Goal: Task Accomplishment & Management: Complete application form

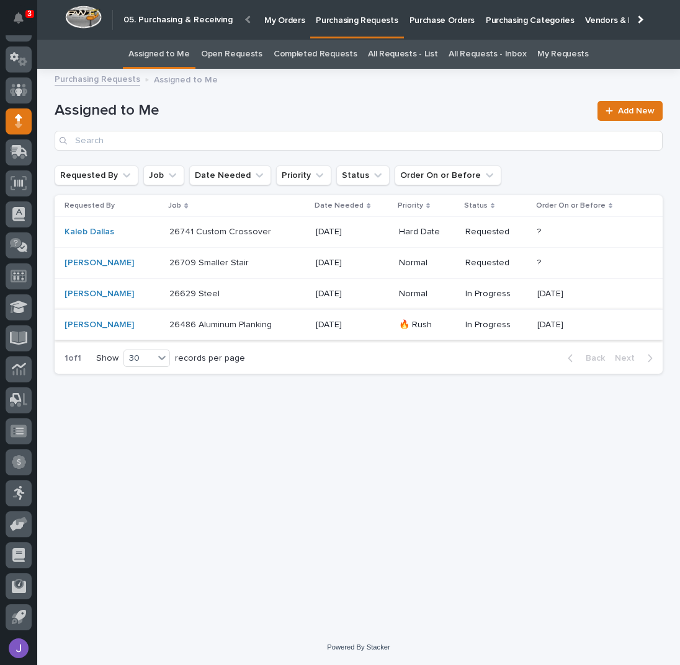
scroll to position [51, 0]
click at [292, 238] on div "26741 Custom Crossover 26741 Custom Crossover" at bounding box center [237, 232] width 136 height 20
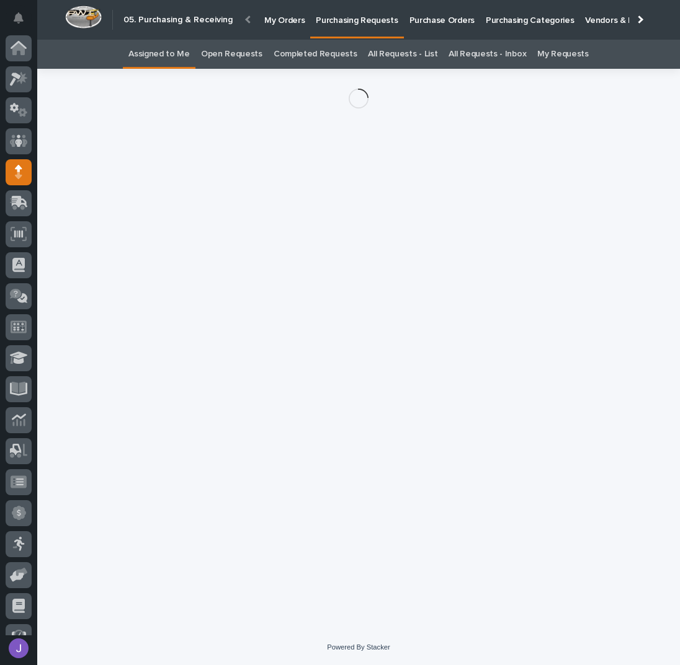
scroll to position [51, 0]
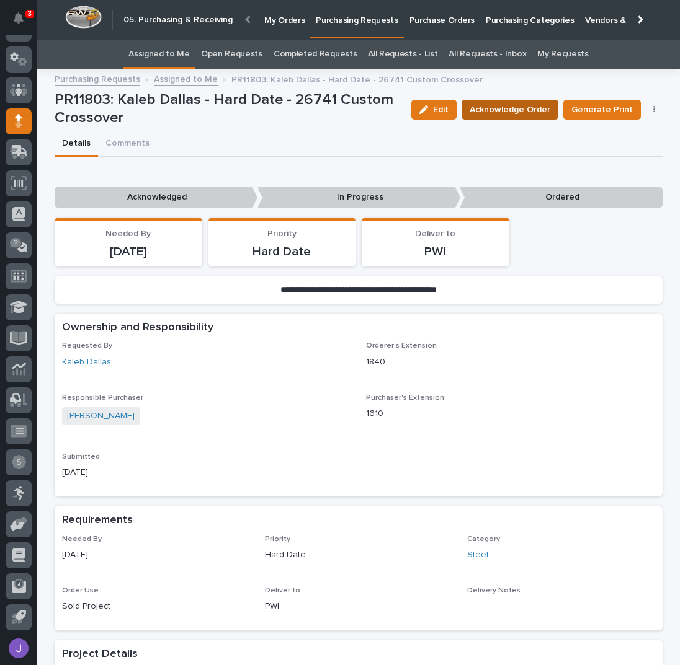
click at [525, 114] on span "Acknowledge Order" at bounding box center [509, 110] width 81 height 12
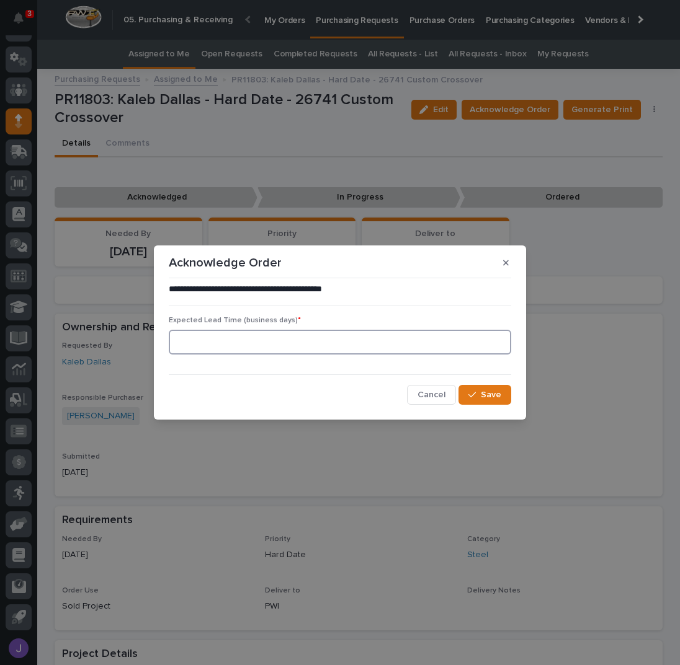
click at [306, 352] on input at bounding box center [340, 342] width 342 height 25
type input "0"
click at [474, 394] on icon "button" at bounding box center [471, 395] width 7 height 9
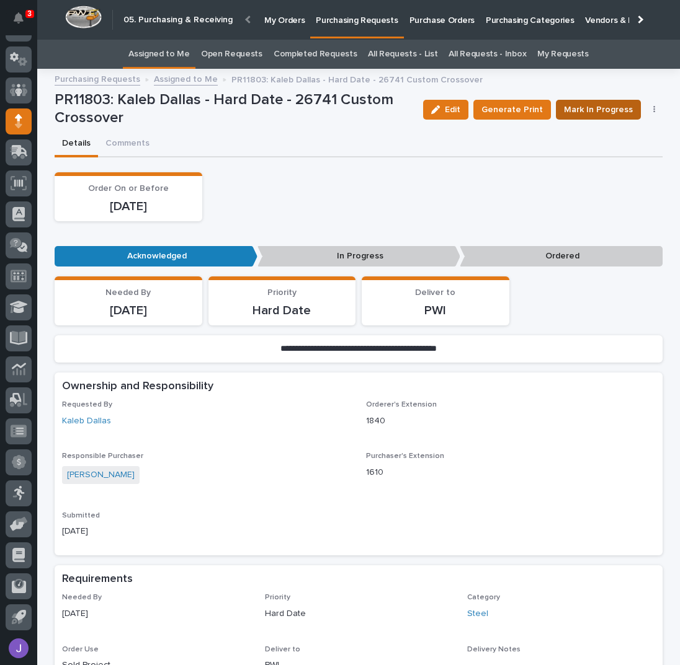
click at [616, 110] on span "Mark In Progress" at bounding box center [598, 110] width 69 height 12
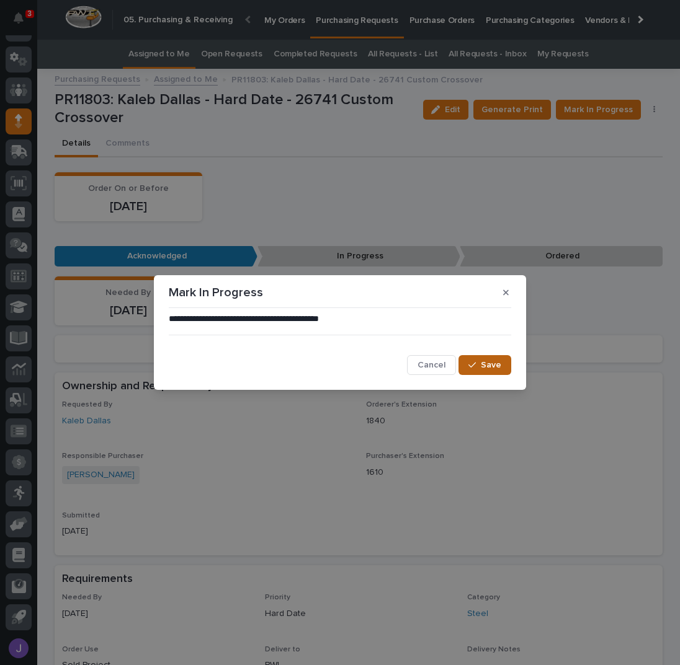
click at [494, 374] on button "Save" at bounding box center [484, 365] width 53 height 20
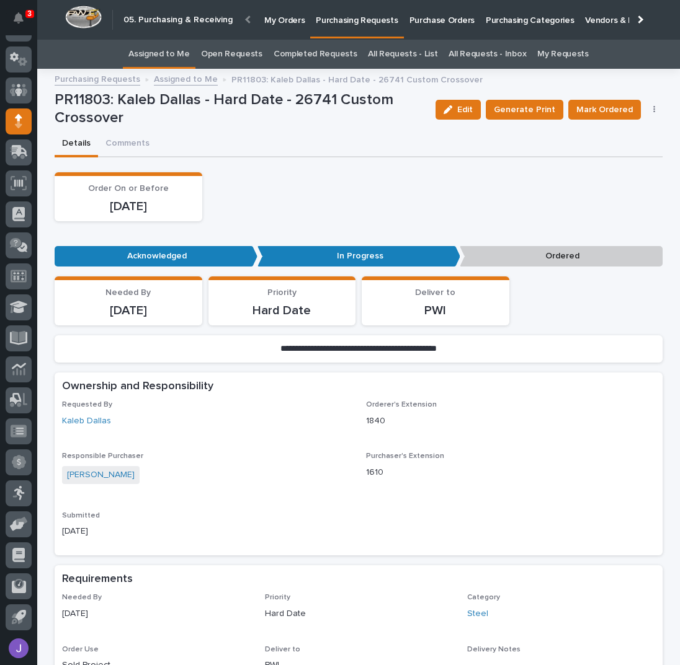
click at [444, 22] on p "Purchase Orders" at bounding box center [441, 13] width 65 height 26
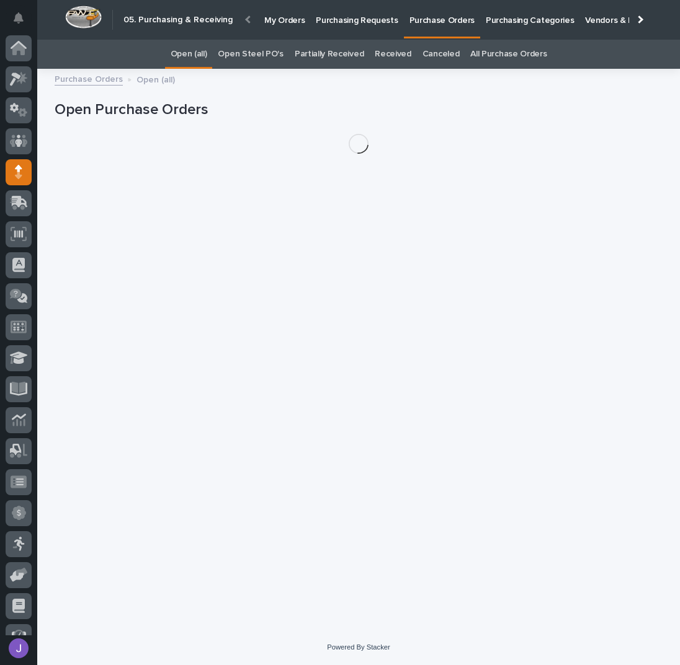
scroll to position [51, 0]
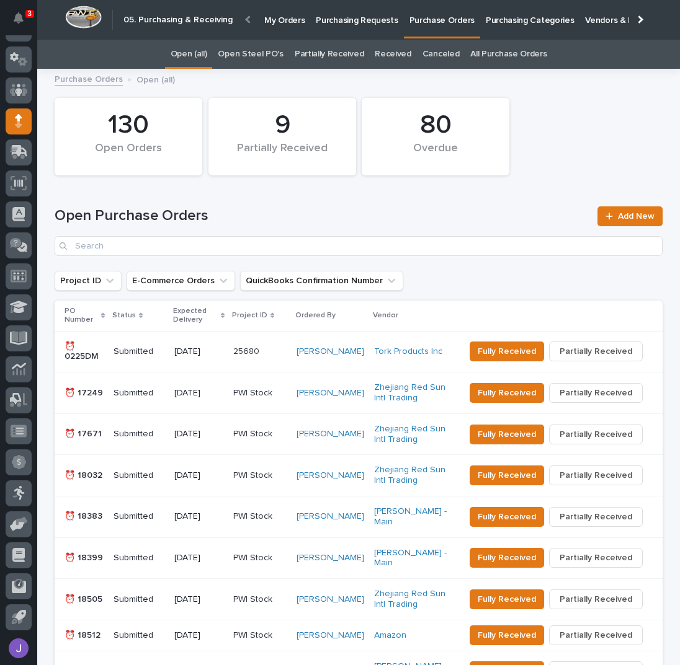
click at [251, 57] on link "Open Steel PO's" at bounding box center [250, 54] width 65 height 29
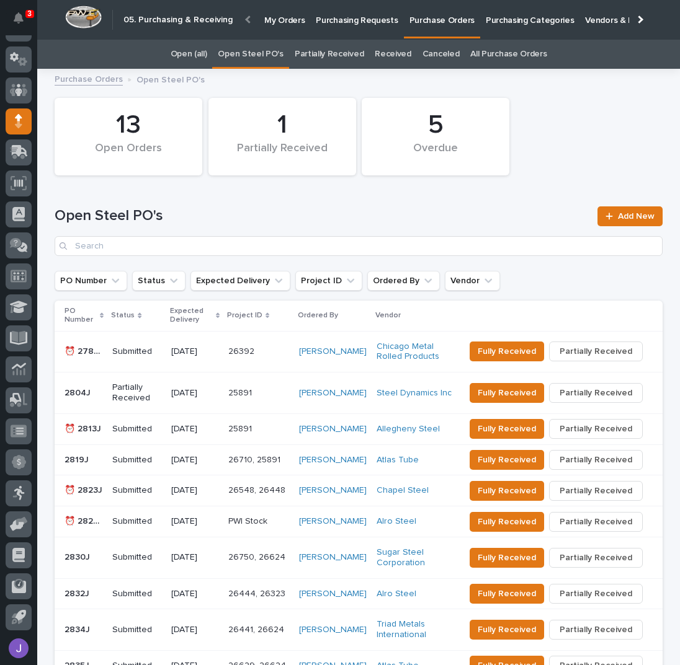
click at [631, 226] on div "Open Steel PO's Add New" at bounding box center [359, 232] width 608 height 50
click at [631, 219] on span "Add New" at bounding box center [636, 216] width 37 height 9
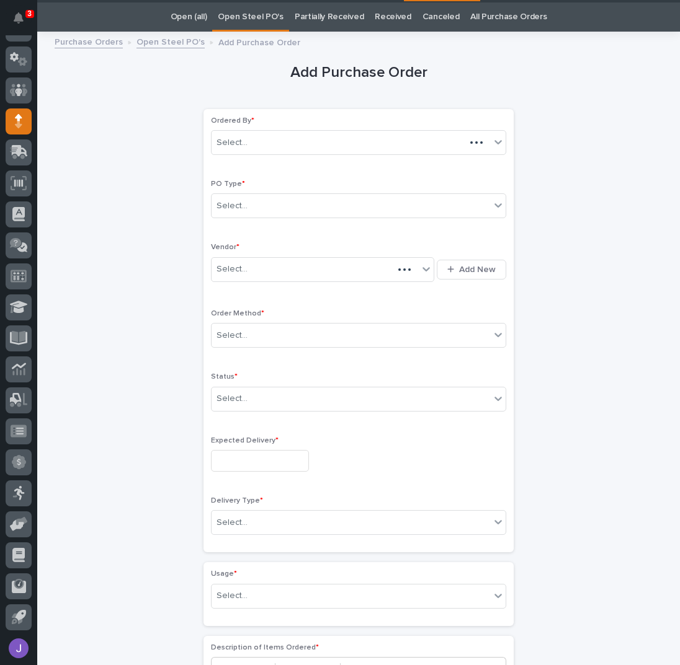
scroll to position [39, 0]
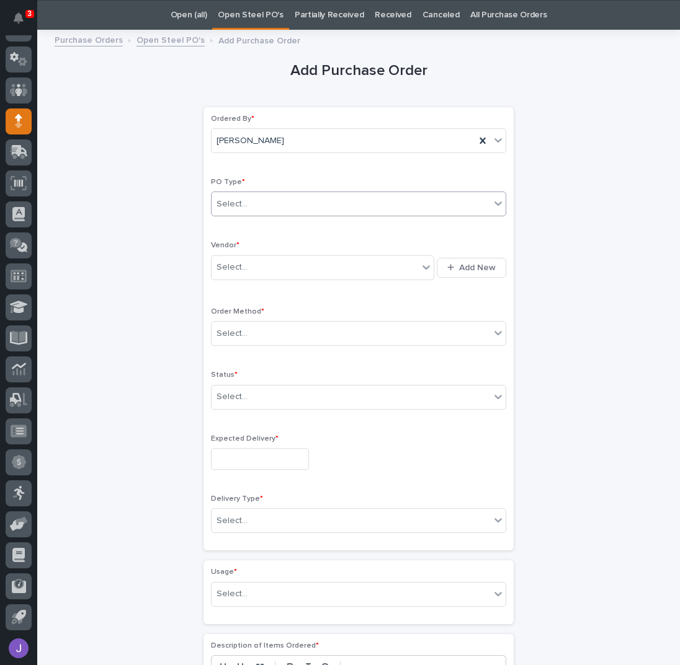
click at [283, 207] on div "Select..." at bounding box center [350, 204] width 278 height 20
click at [262, 278] on div "Select... Add New" at bounding box center [358, 268] width 295 height 30
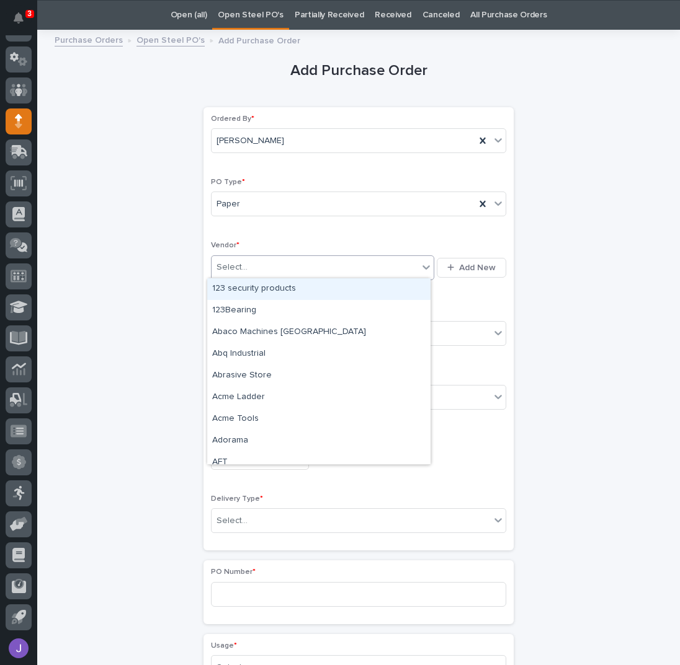
click at [257, 274] on div "Select..." at bounding box center [314, 267] width 207 height 20
type input "*****"
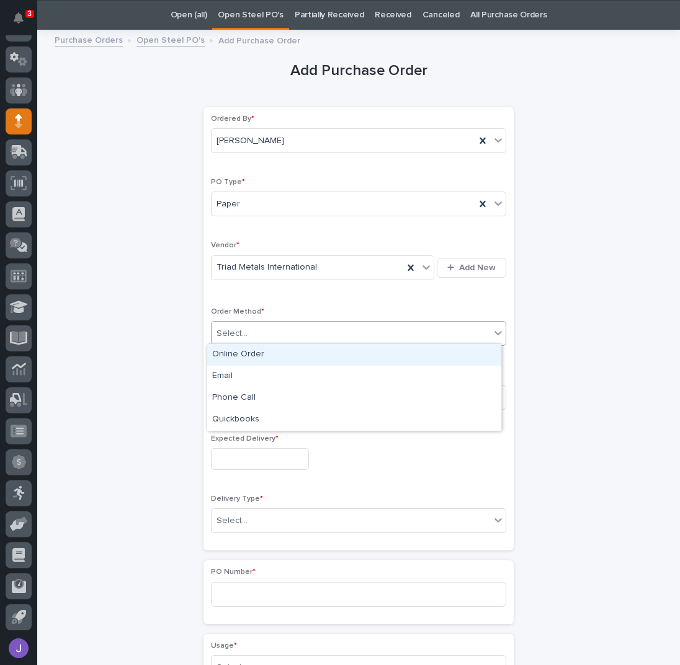
click at [256, 324] on div "Select..." at bounding box center [350, 334] width 278 height 20
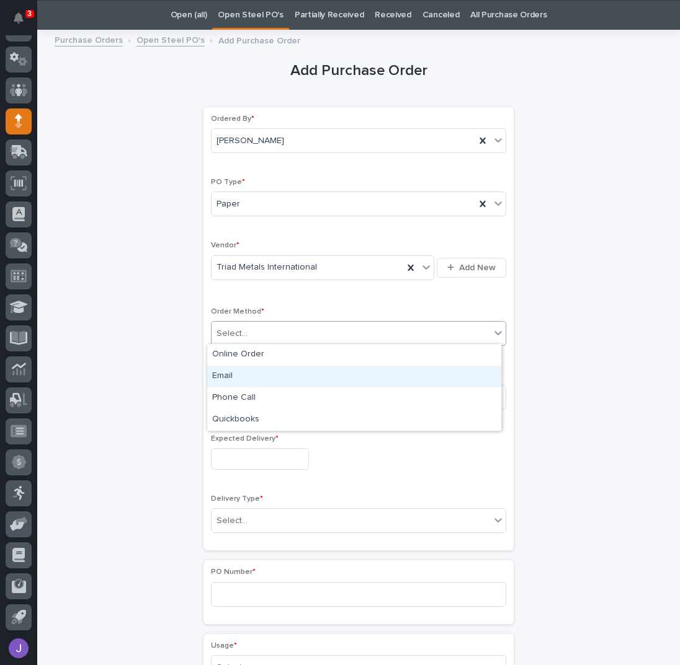
click at [246, 373] on div "Email" at bounding box center [354, 377] width 294 height 22
click at [241, 399] on div "Select..." at bounding box center [350, 397] width 278 height 20
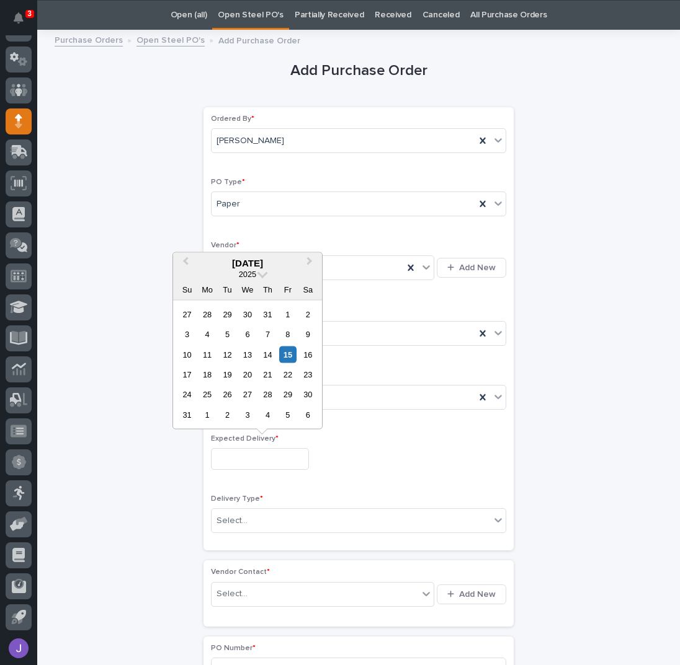
click at [236, 455] on input "text" at bounding box center [260, 459] width 98 height 22
click at [248, 379] on div "20" at bounding box center [247, 375] width 17 height 17
type input "**********"
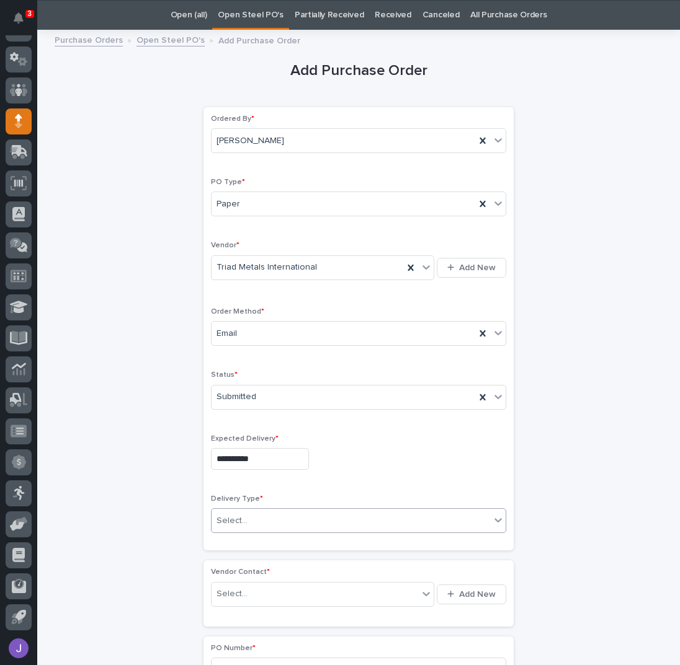
click at [249, 517] on input "text" at bounding box center [249, 521] width 1 height 11
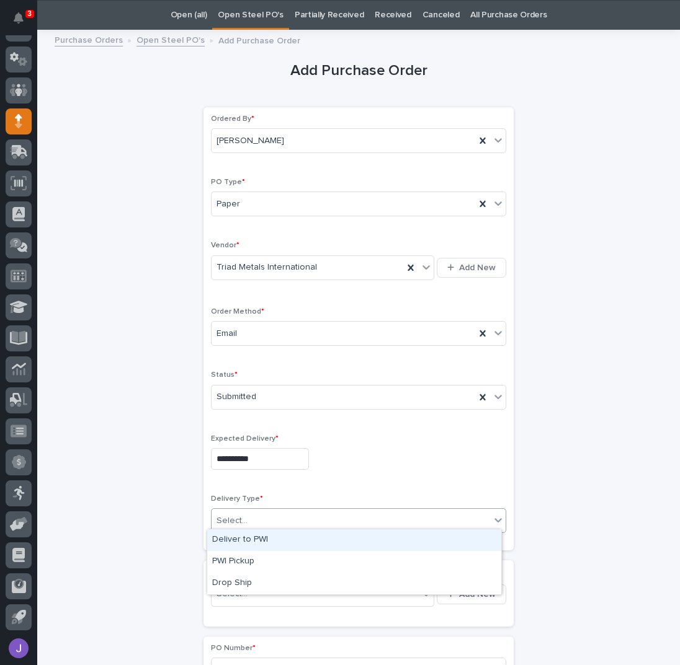
click at [233, 541] on div "Deliver to PWI" at bounding box center [354, 541] width 294 height 22
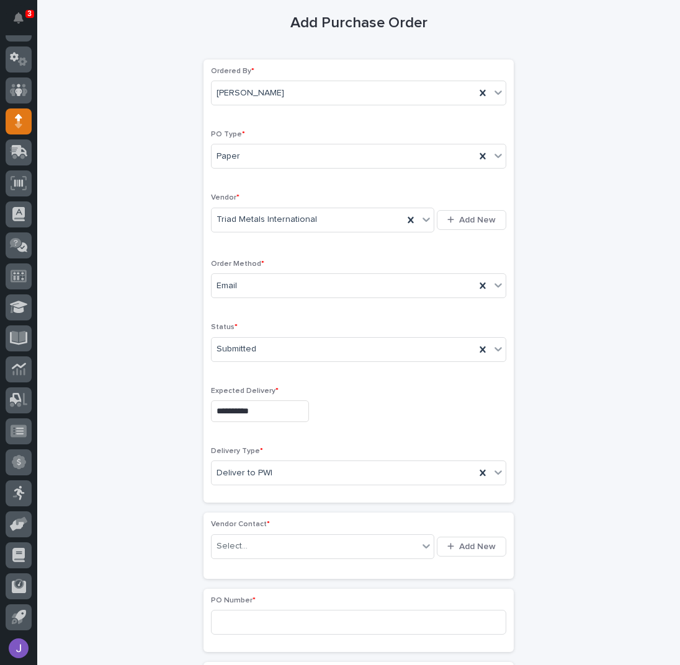
scroll to position [205, 0]
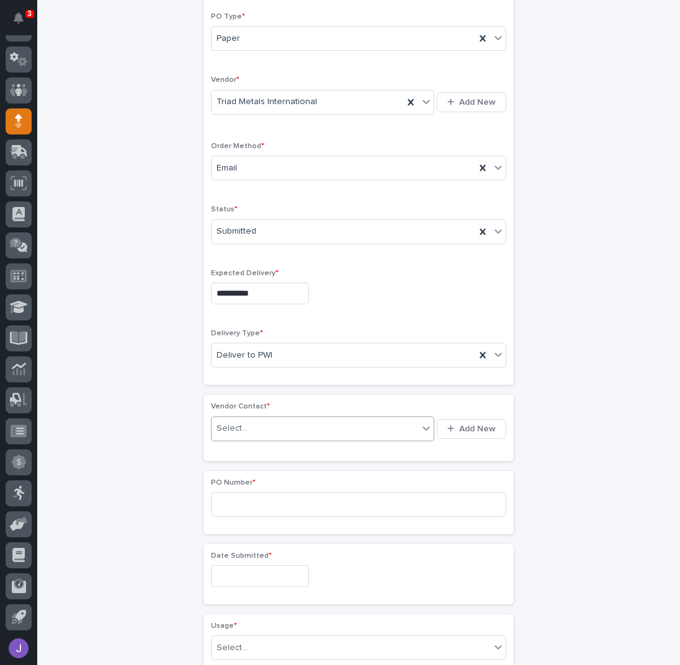
click at [254, 429] on div "Select..." at bounding box center [314, 429] width 207 height 20
type input "******"
click at [254, 506] on input at bounding box center [358, 504] width 295 height 25
type input "2839J"
click at [234, 571] on input "text" at bounding box center [260, 577] width 98 height 22
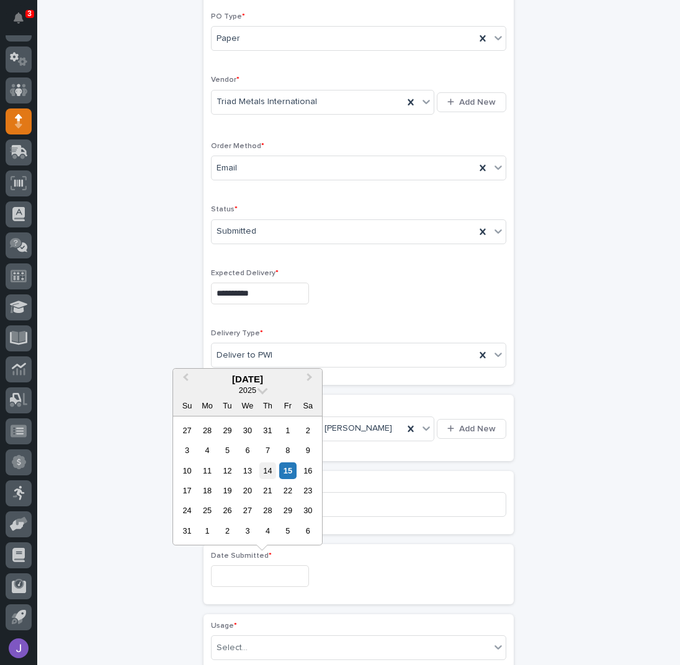
click at [267, 474] on div "14" at bounding box center [267, 471] width 17 height 17
type input "**********"
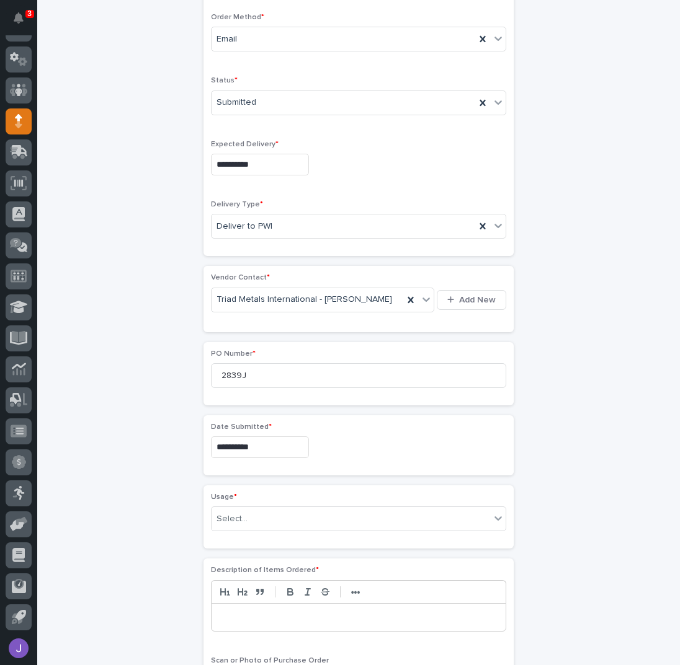
scroll to position [370, 0]
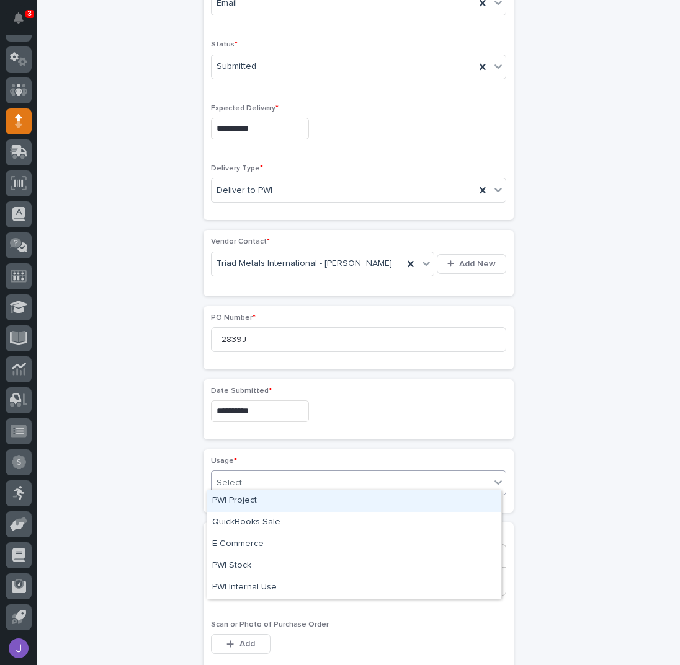
click at [238, 473] on div "Select..." at bounding box center [350, 483] width 278 height 20
click at [246, 499] on div "PWI Project" at bounding box center [354, 502] width 294 height 22
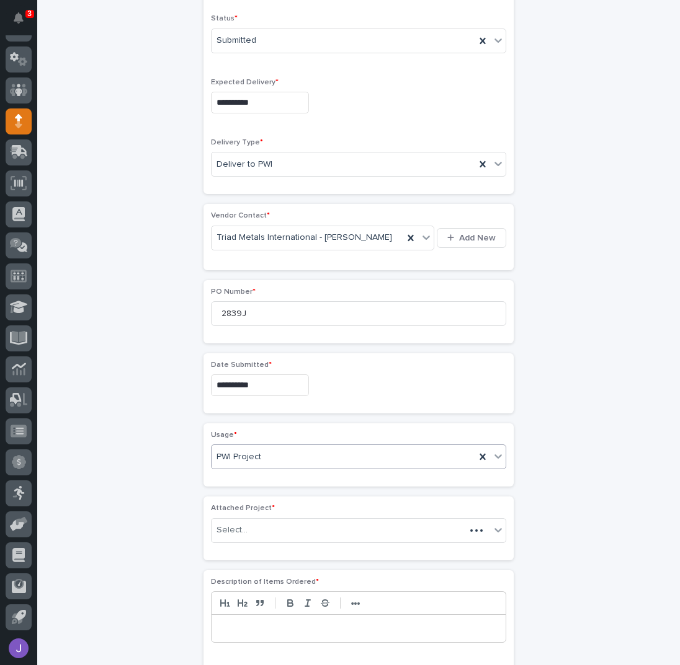
scroll to position [406, 0]
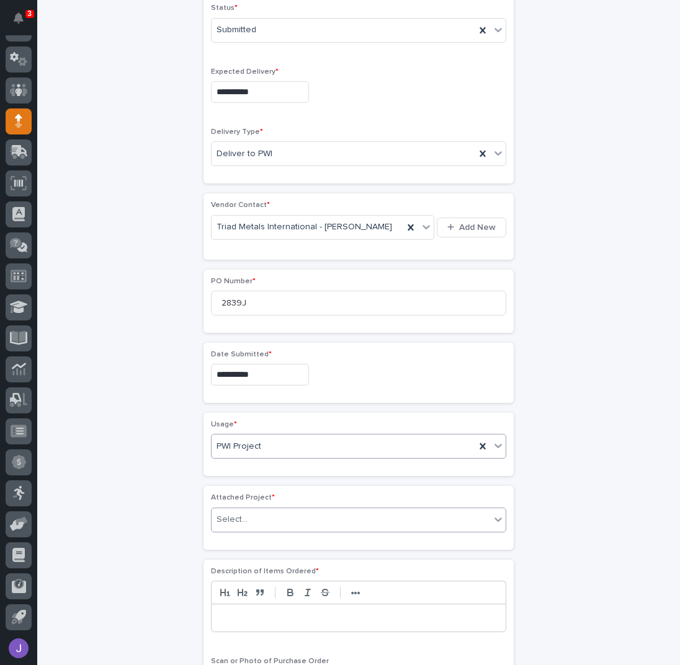
click at [244, 510] on div "Select..." at bounding box center [350, 520] width 278 height 20
type input "*****"
click at [256, 620] on div at bounding box center [358, 618] width 294 height 27
click at [135, 538] on div "**********" at bounding box center [359, 361] width 608 height 1382
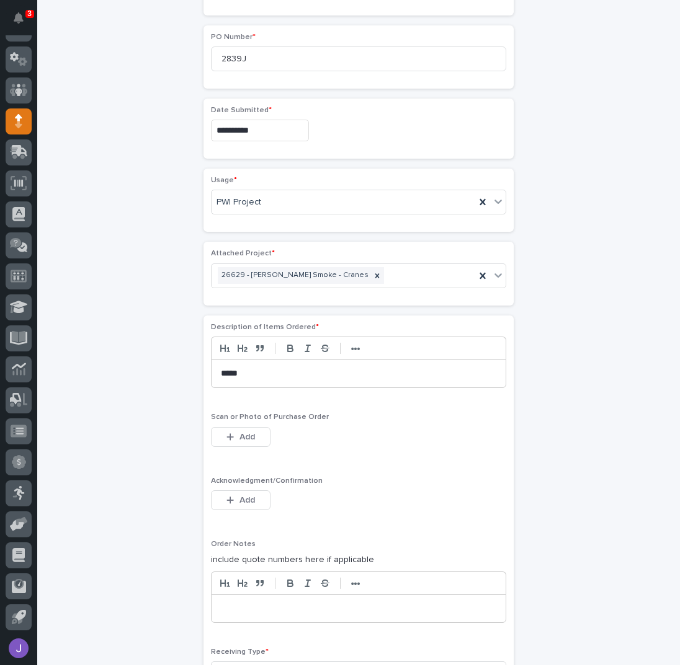
scroll to position [654, 0]
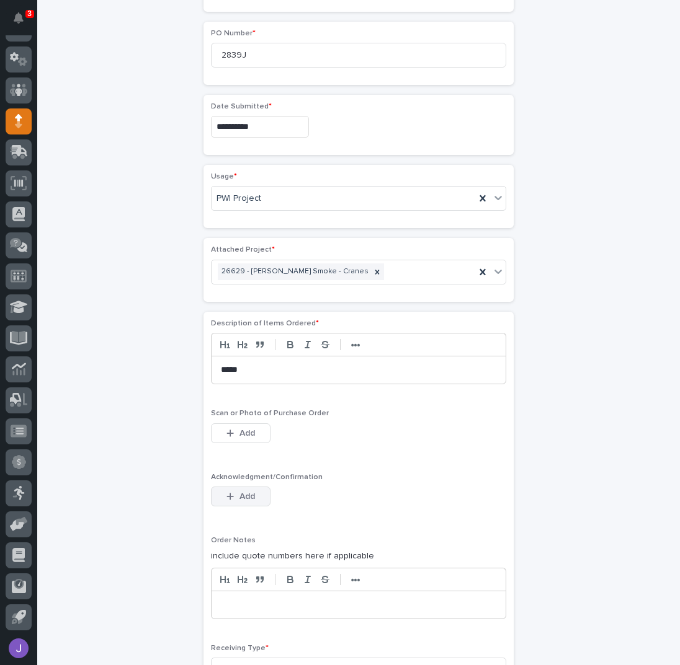
click at [256, 487] on button "Add" at bounding box center [241, 497] width 60 height 20
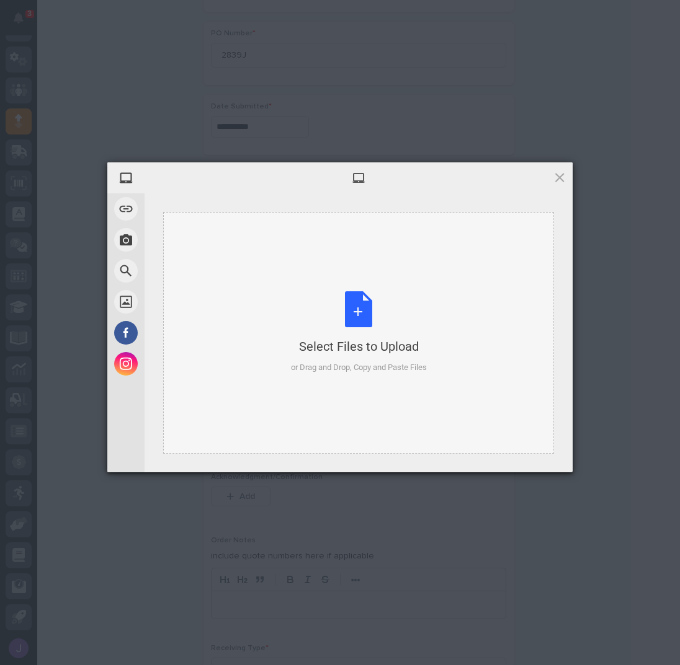
click at [346, 316] on div "Select Files to Upload or Drag and Drop, Copy and Paste Files" at bounding box center [359, 332] width 136 height 82
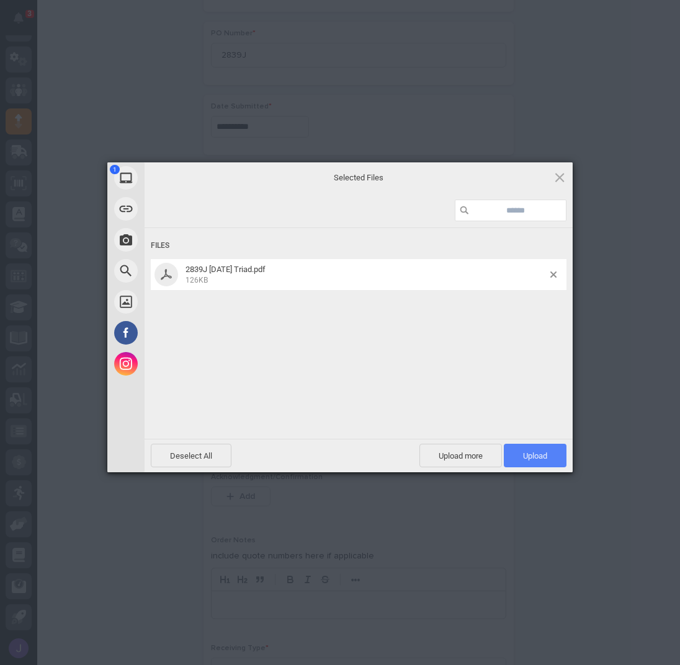
click at [517, 453] on span "Upload 1" at bounding box center [535, 456] width 63 height 24
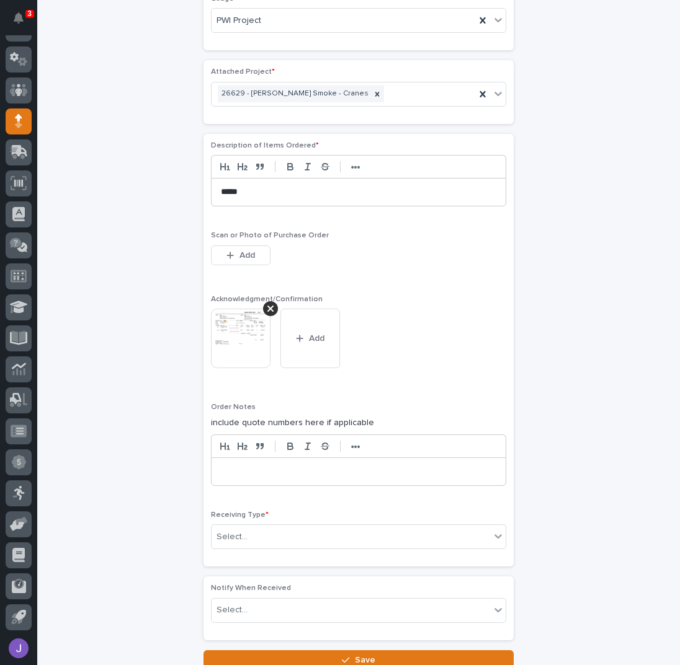
scroll to position [925, 0]
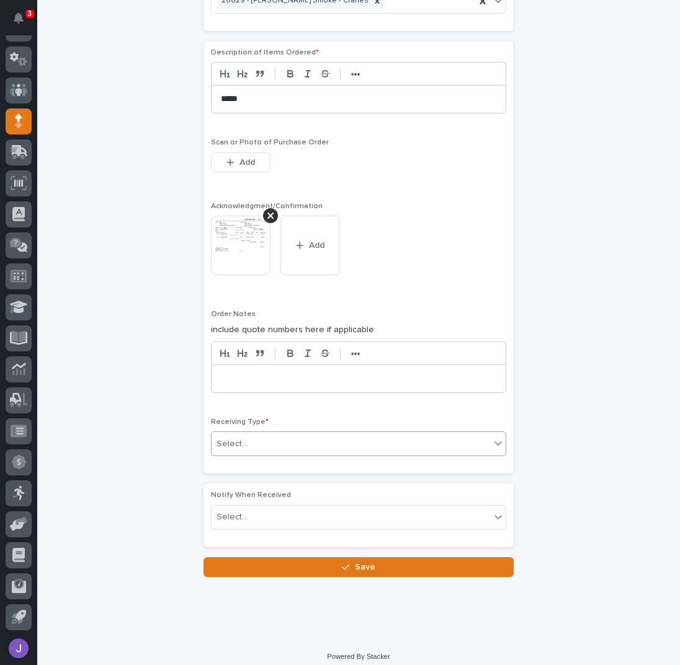
click at [280, 435] on div "Select..." at bounding box center [350, 444] width 278 height 20
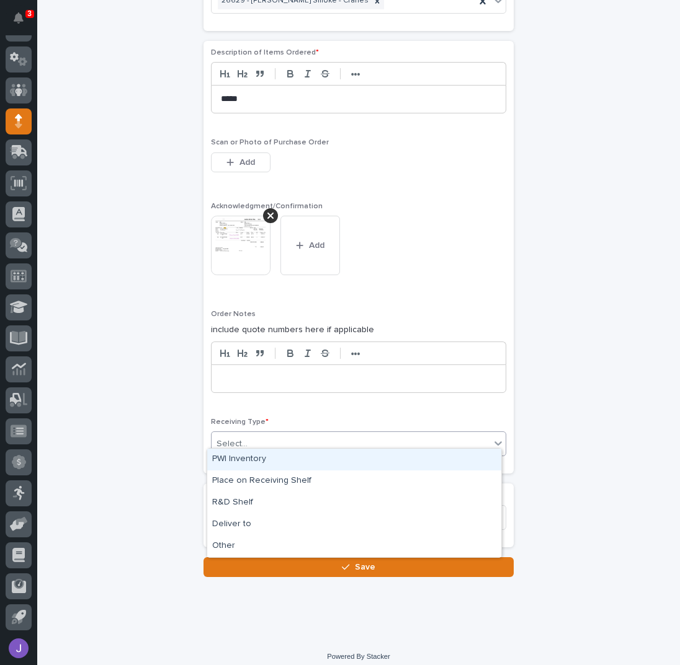
click at [260, 464] on div "PWI Inventory" at bounding box center [354, 460] width 294 height 22
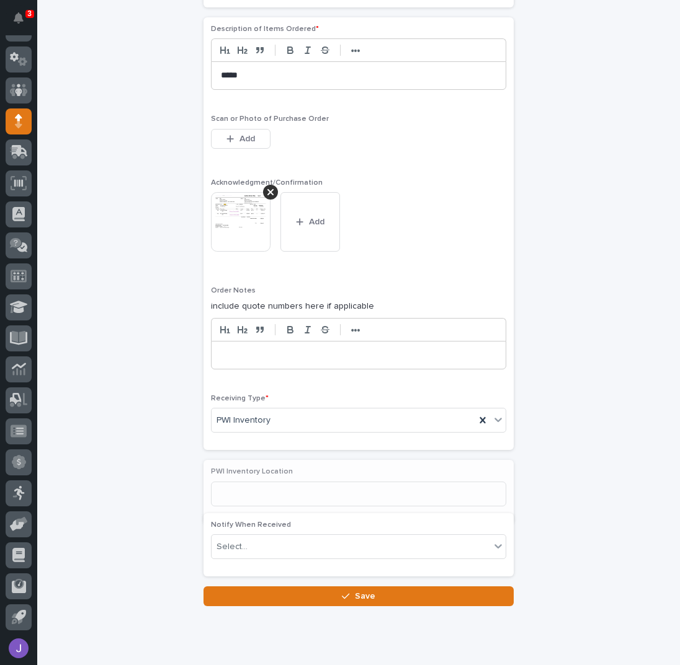
scroll to position [963, 0]
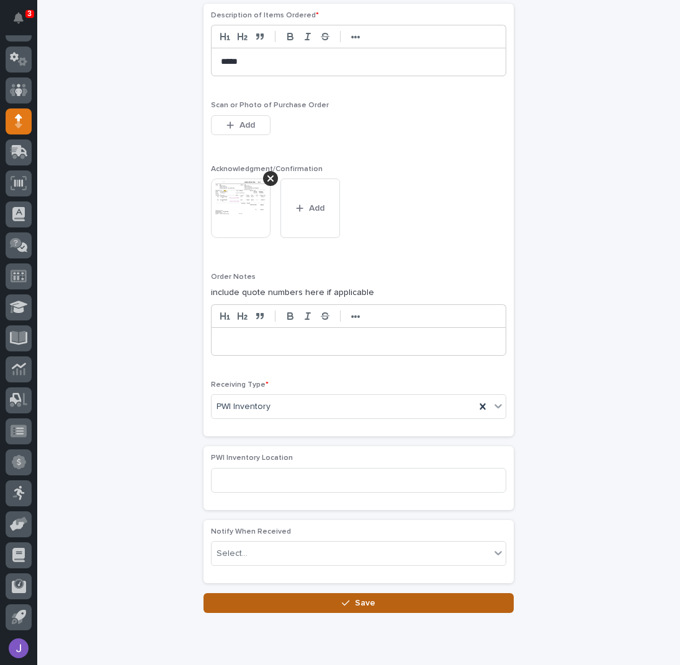
click at [246, 599] on button "Save" at bounding box center [358, 604] width 310 height 20
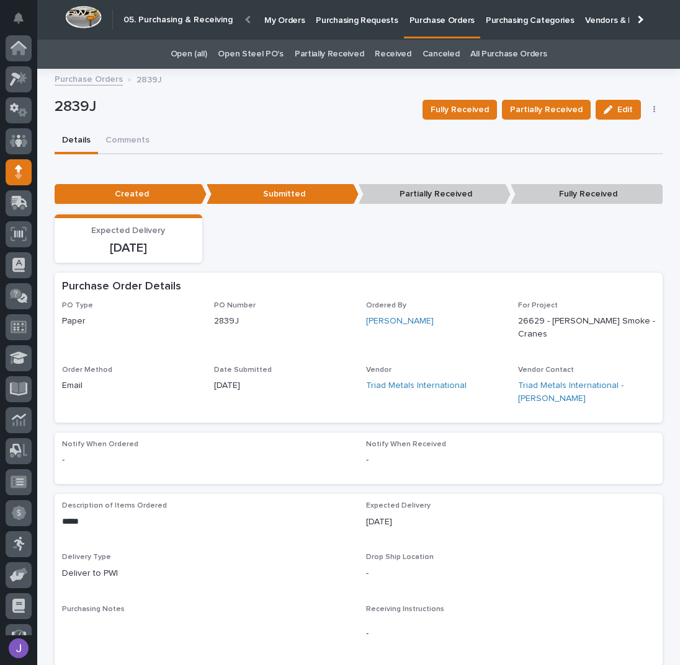
scroll to position [51, 0]
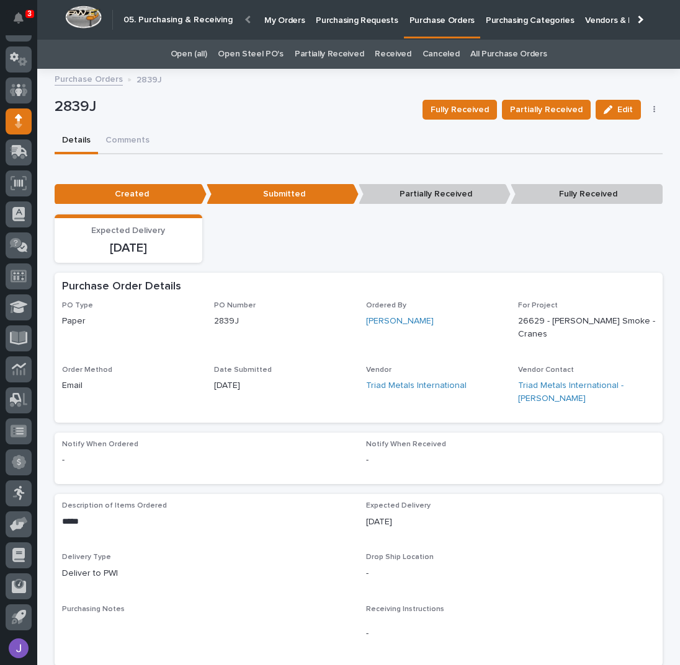
click at [355, 18] on p "Purchasing Requests" at bounding box center [357, 13] width 82 height 26
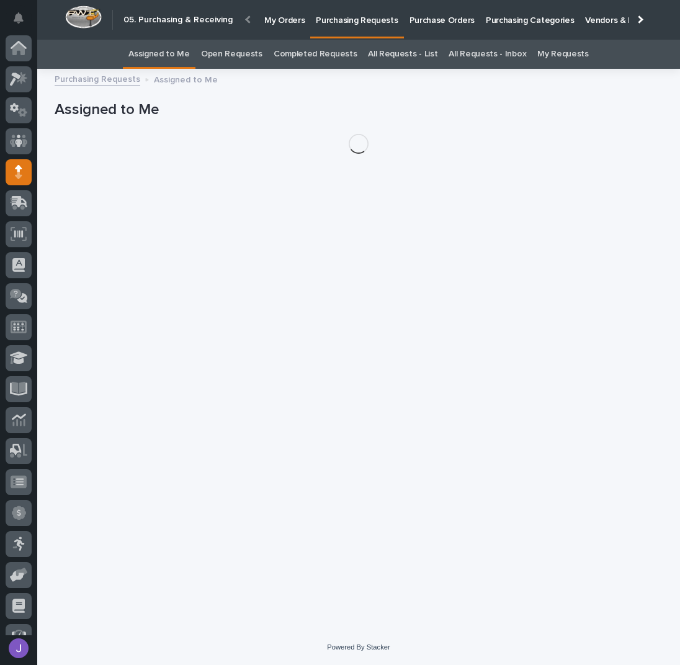
scroll to position [51, 0]
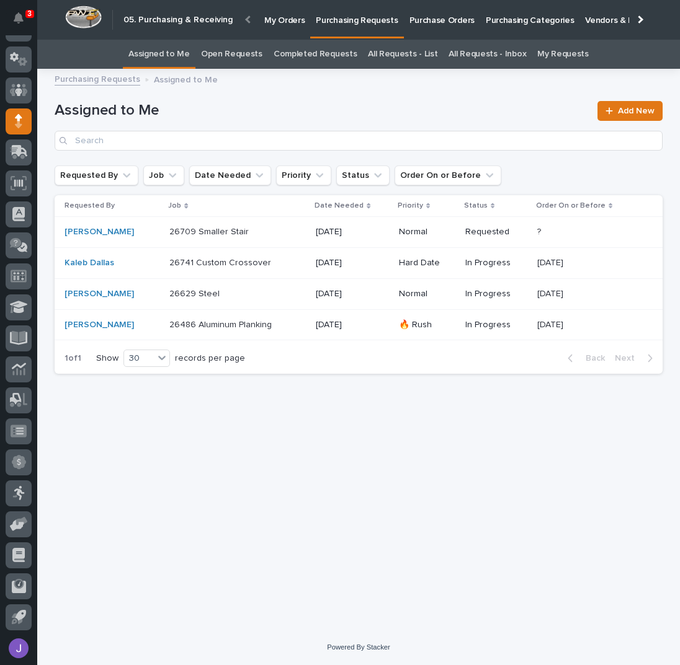
click at [247, 300] on div "26629 Steel 26629 Steel" at bounding box center [237, 294] width 136 height 20
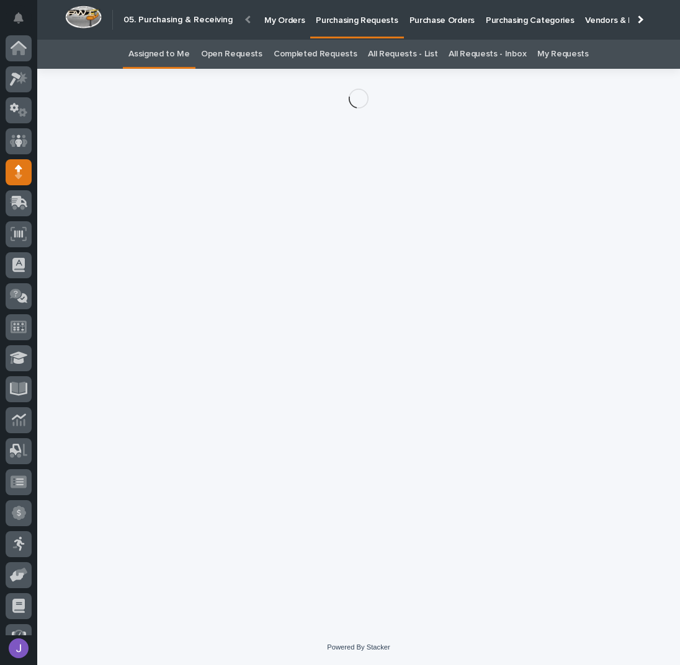
scroll to position [51, 0]
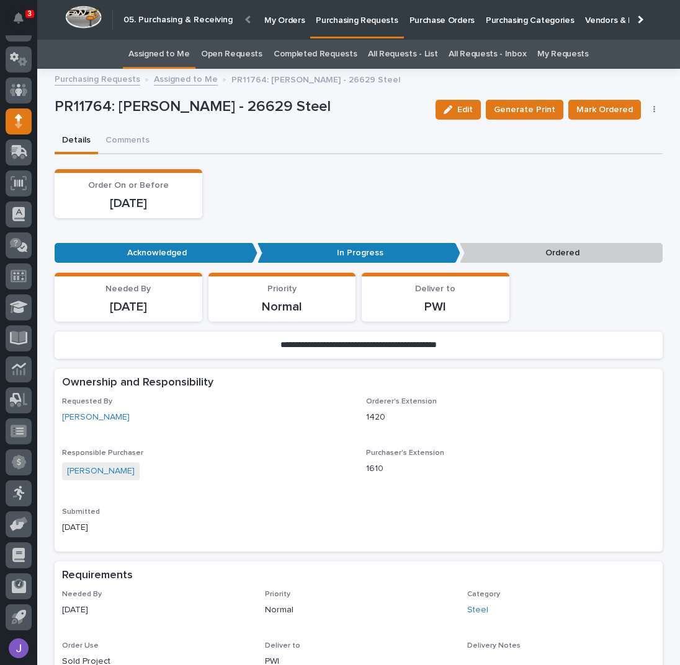
click at [653, 107] on icon "button" at bounding box center [654, 109] width 2 height 9
click at [633, 158] on span "Edit Linked PO's" at bounding box center [613, 154] width 63 height 12
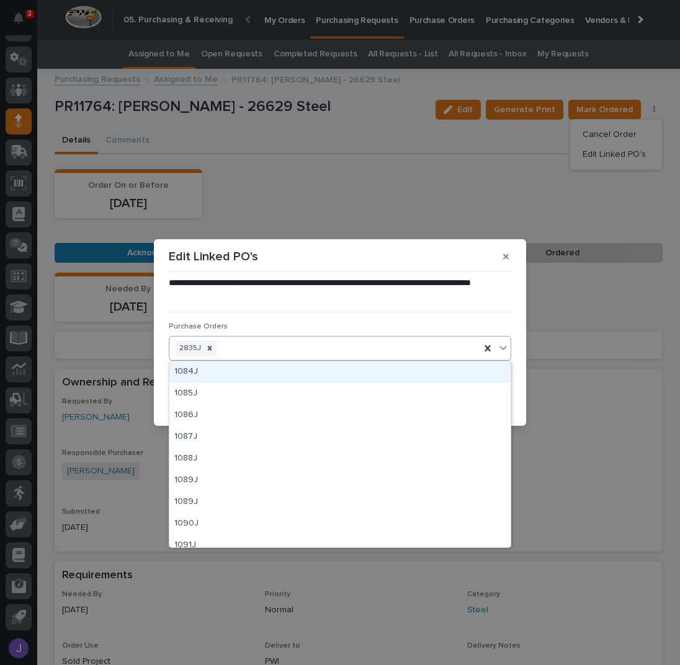
click at [246, 350] on div "2835J" at bounding box center [324, 349] width 311 height 22
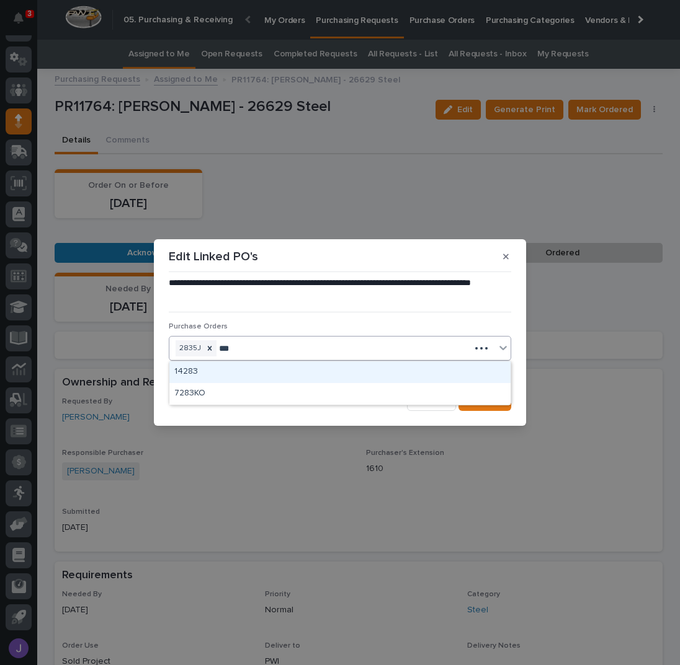
type input "****"
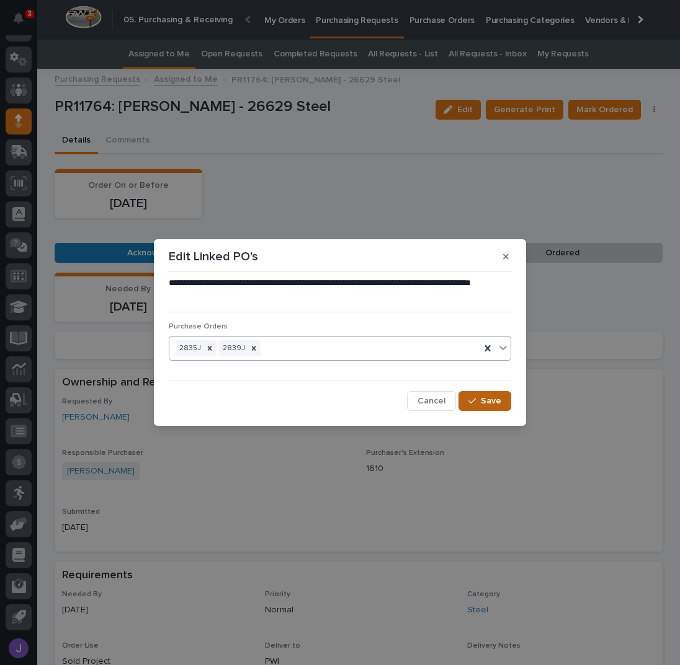
click at [468, 398] on button "Save" at bounding box center [484, 401] width 53 height 20
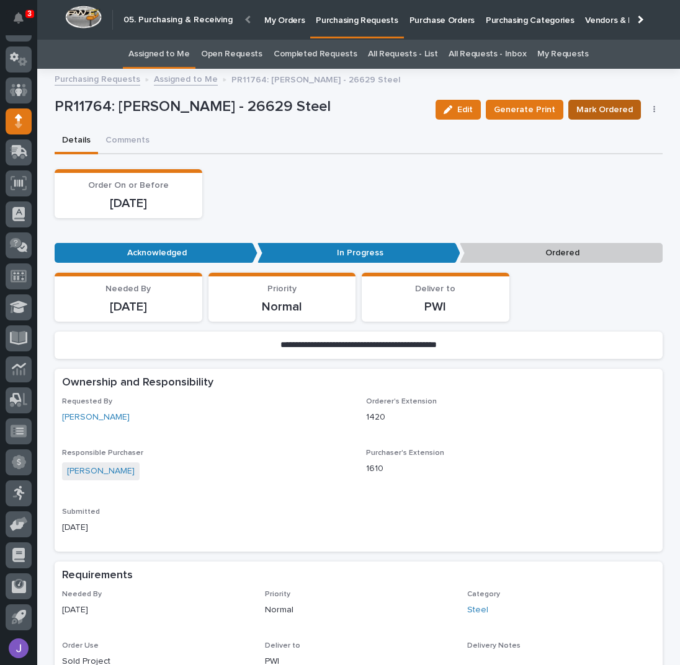
click at [599, 110] on span "Mark Ordered" at bounding box center [604, 110] width 56 height 12
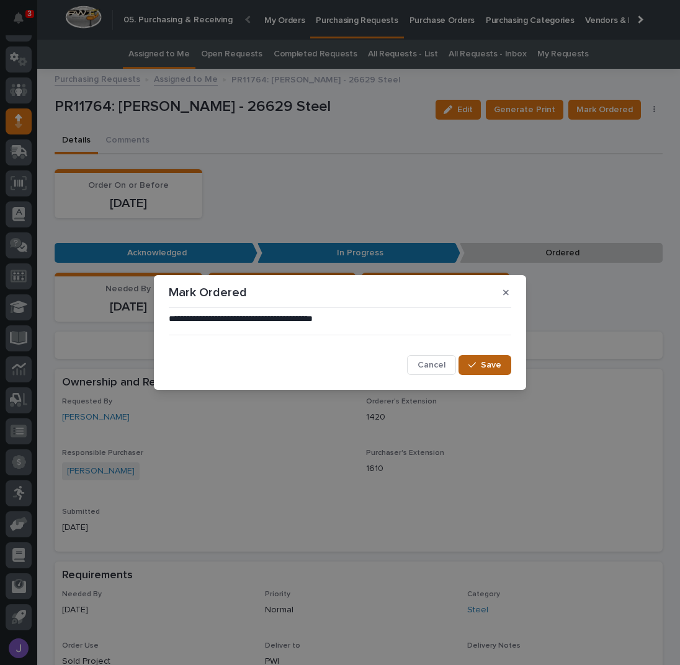
click at [496, 362] on span "Save" at bounding box center [491, 365] width 20 height 9
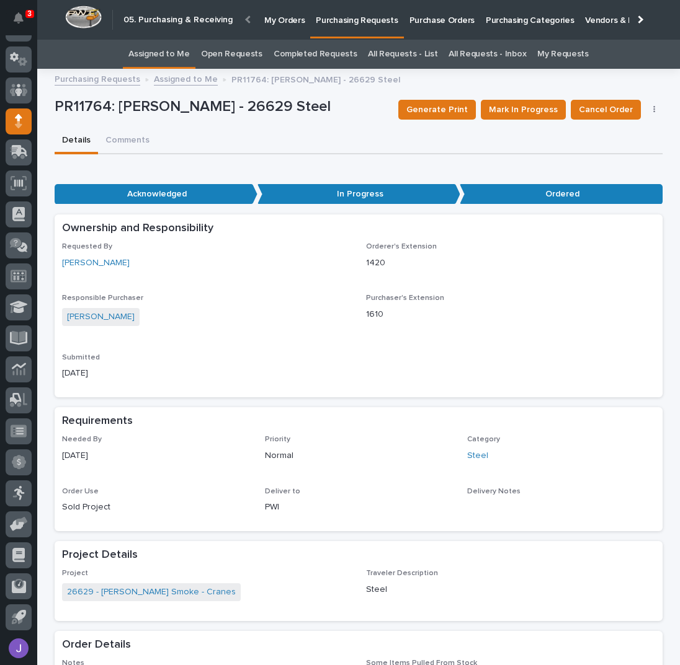
click at [173, 52] on link "Assigned to Me" at bounding box center [158, 54] width 61 height 29
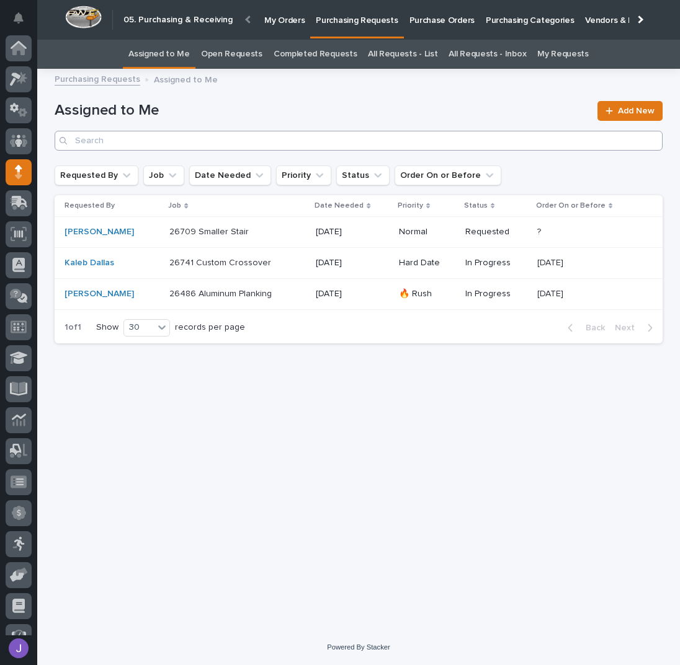
scroll to position [51, 0]
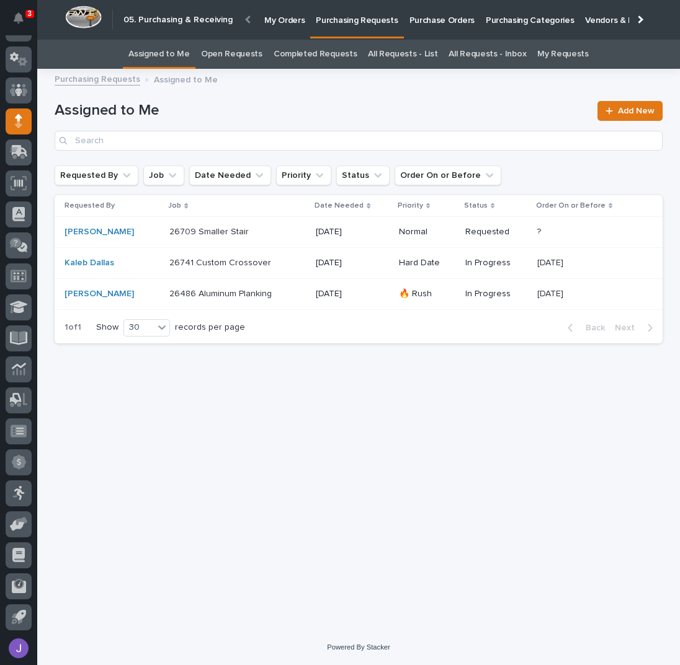
click at [281, 235] on div "26709 Smaller Stair 26709 Smaller Stair" at bounding box center [237, 232] width 136 height 20
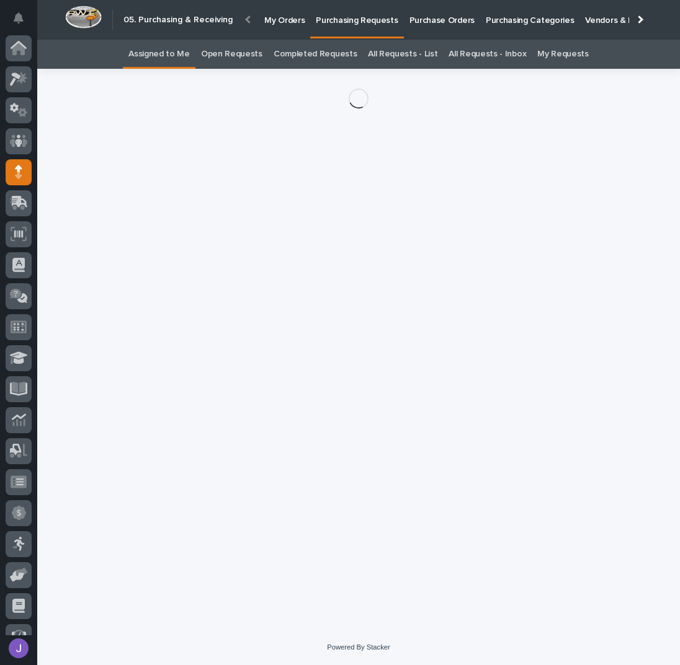
scroll to position [51, 0]
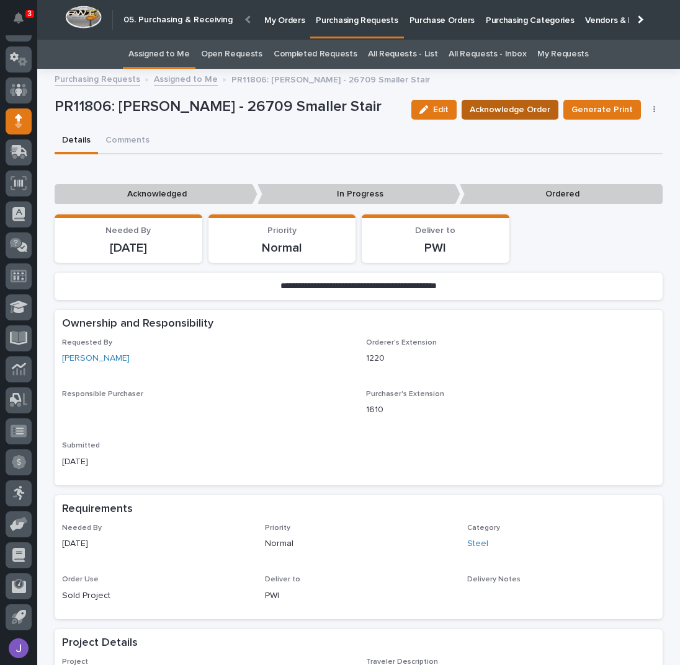
click at [509, 118] on button "Acknowledge Order" at bounding box center [509, 110] width 97 height 20
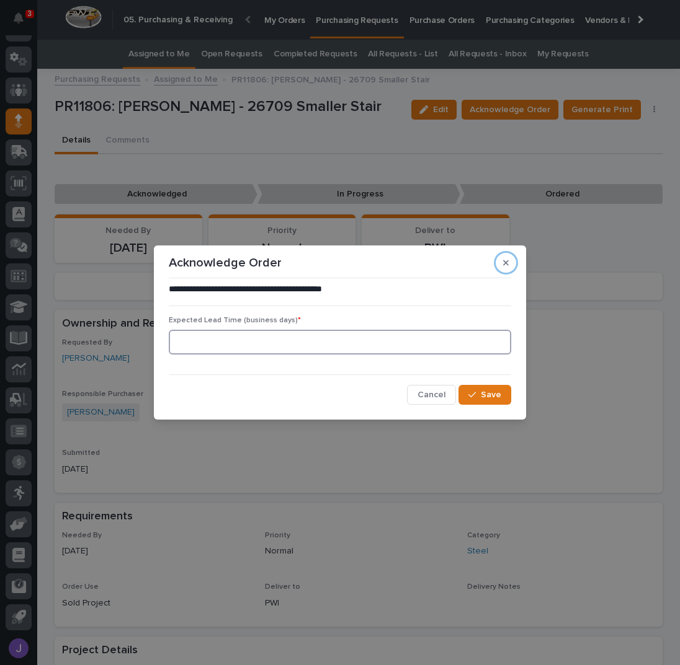
click at [303, 337] on input at bounding box center [340, 342] width 342 height 25
type input "0"
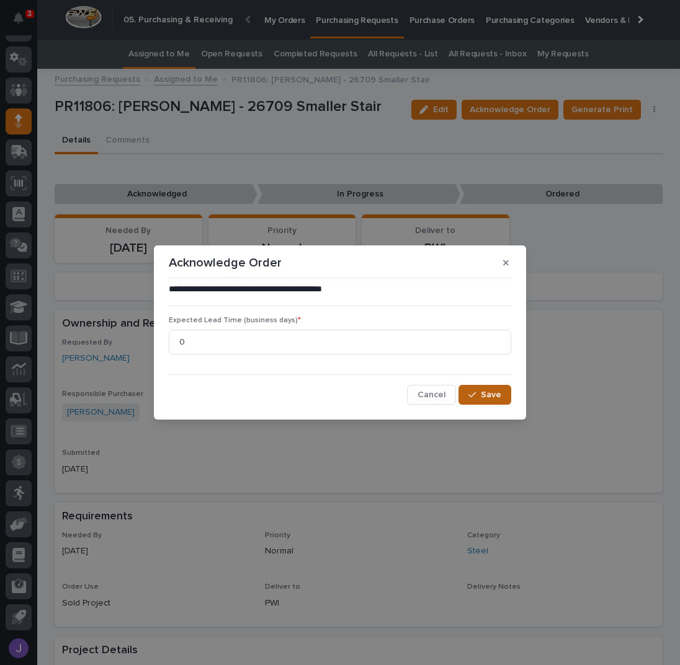
click at [476, 387] on button "Save" at bounding box center [484, 395] width 53 height 20
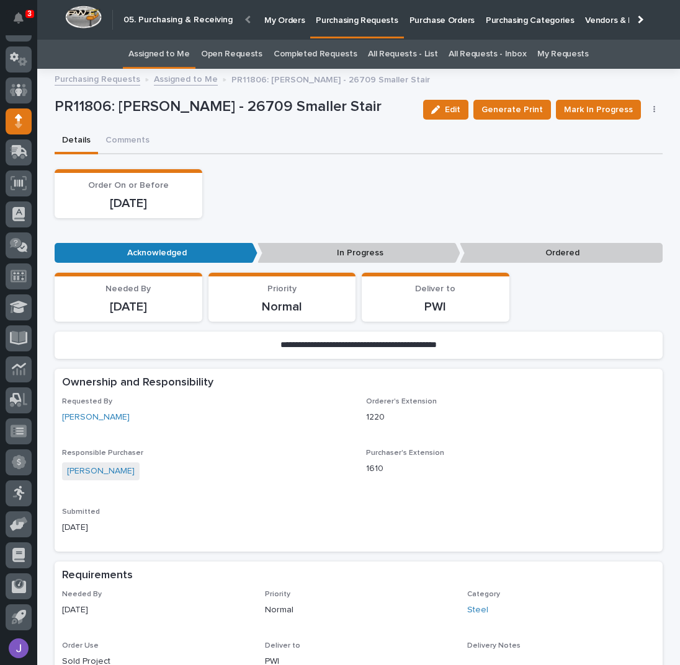
click at [401, 176] on div "Order On or Before [DATE]" at bounding box center [359, 193] width 608 height 49
